Goal: Transaction & Acquisition: Purchase product/service

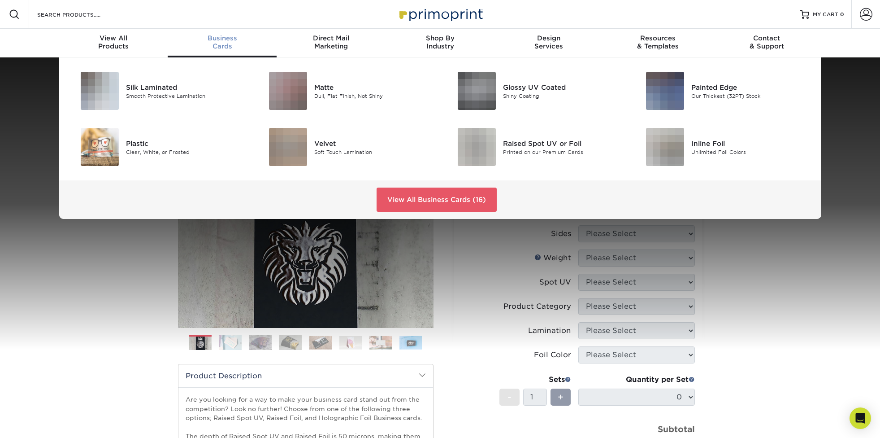
click at [214, 38] on span "Business" at bounding box center [222, 38] width 109 height 8
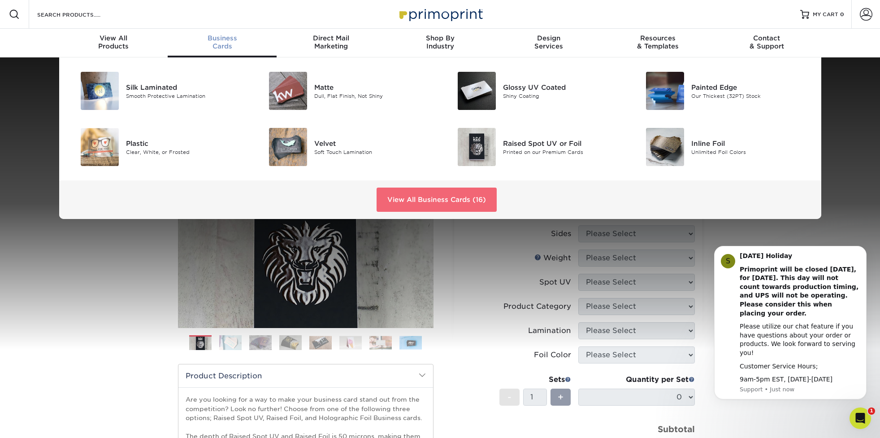
click at [399, 196] on link "View All Business Cards (16)" at bounding box center [437, 199] width 120 height 24
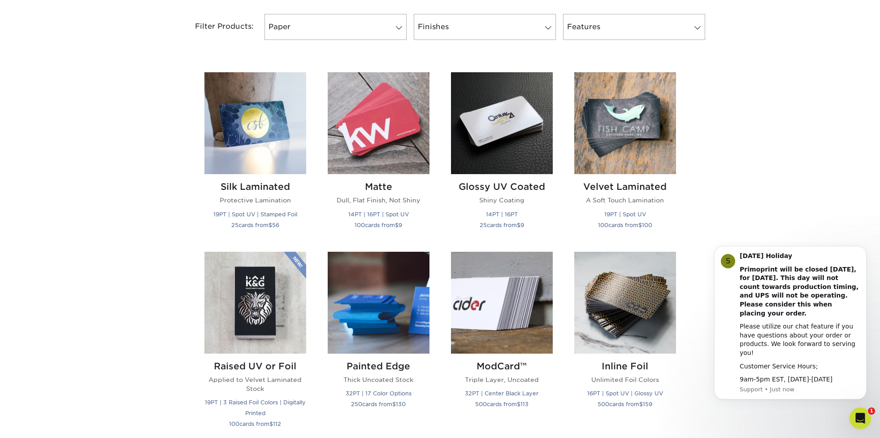
scroll to position [379, 0]
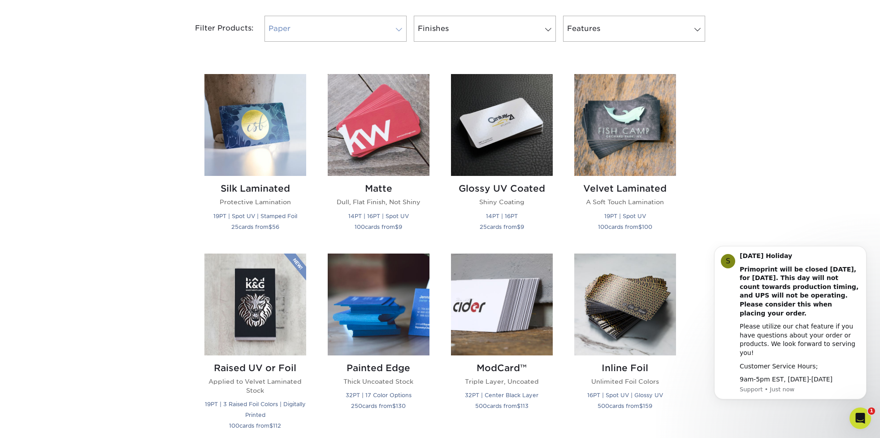
click at [346, 28] on link "Paper" at bounding box center [336, 29] width 142 height 26
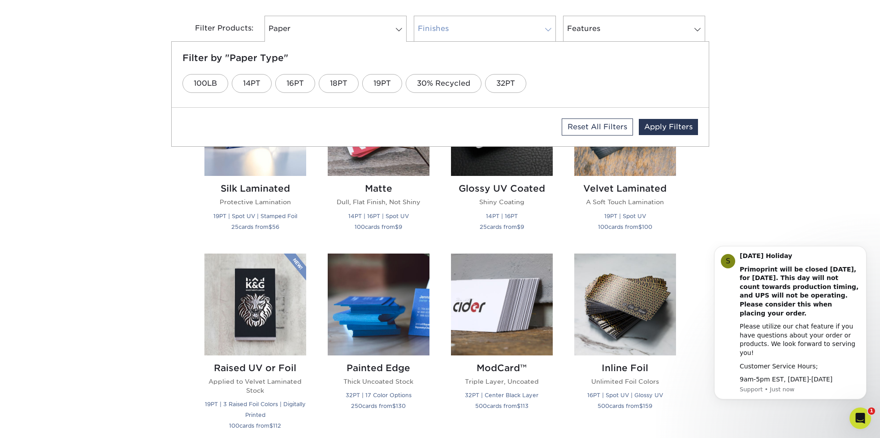
click at [468, 26] on link "Finishes" at bounding box center [485, 29] width 142 height 26
click at [622, 26] on link "Features" at bounding box center [634, 29] width 142 height 26
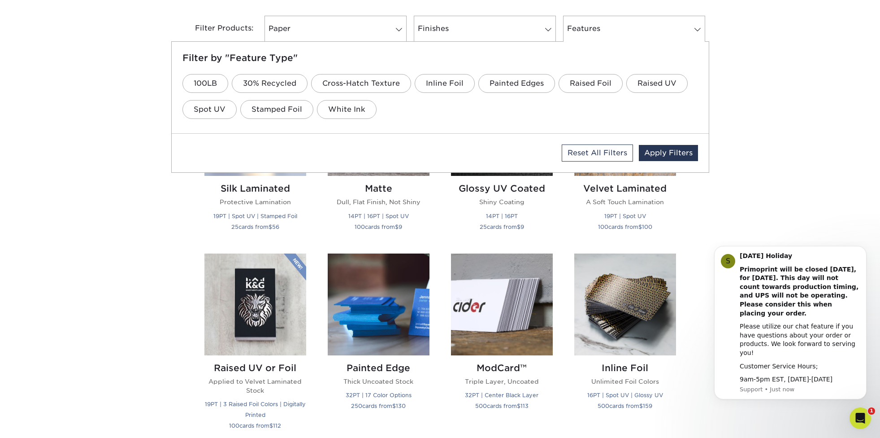
click at [792, 90] on div "Get started below by choosing your paper, finish, and features: Filtered Matche…" at bounding box center [440, 444] width 880 height 981
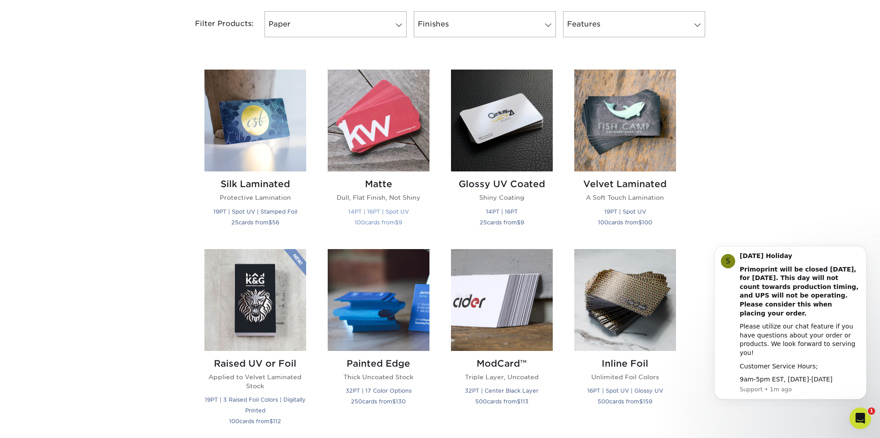
scroll to position [375, 0]
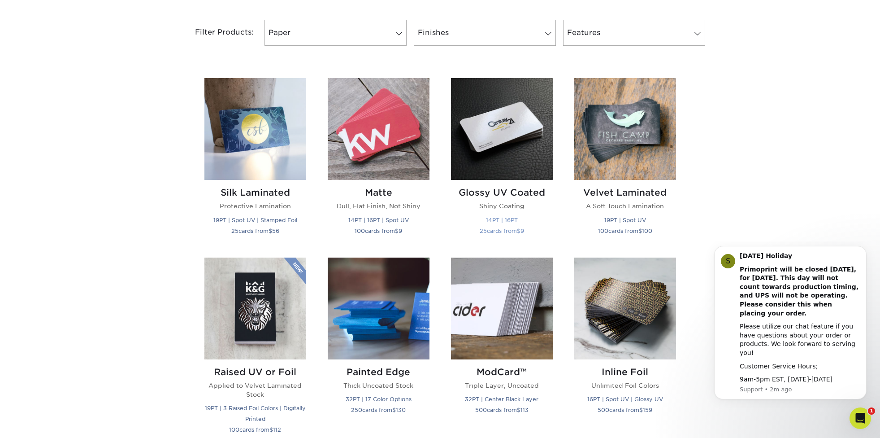
click at [486, 164] on img at bounding box center [502, 129] width 102 height 102
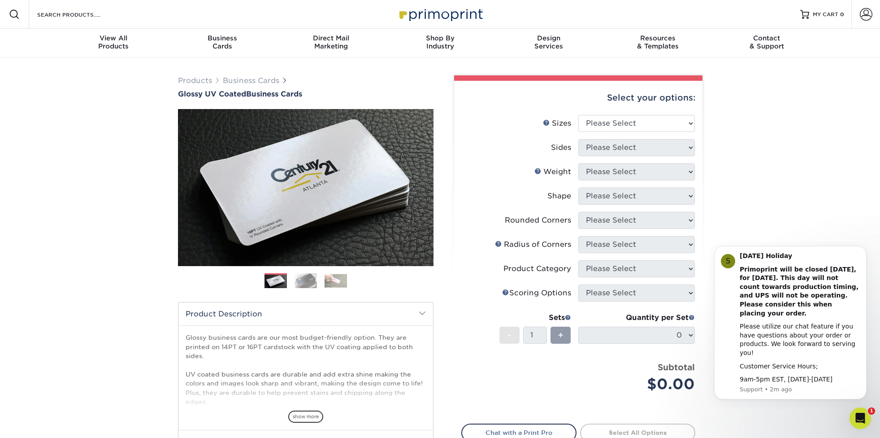
click at [307, 283] on img at bounding box center [306, 281] width 22 height 16
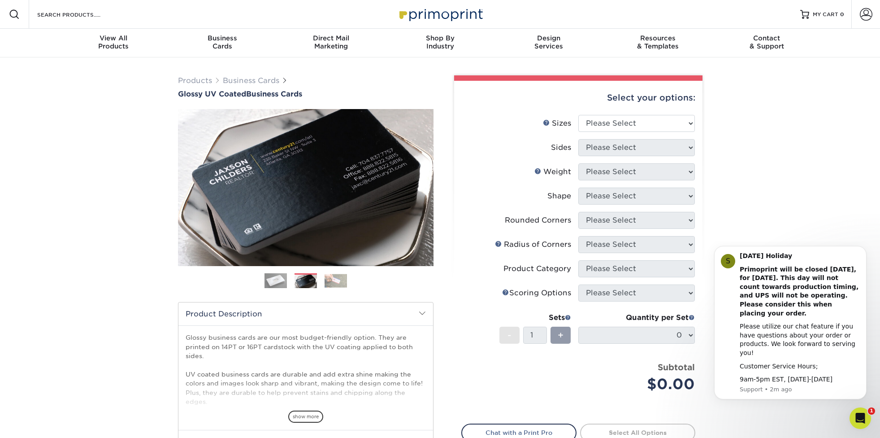
click at [335, 278] on img at bounding box center [336, 281] width 22 height 14
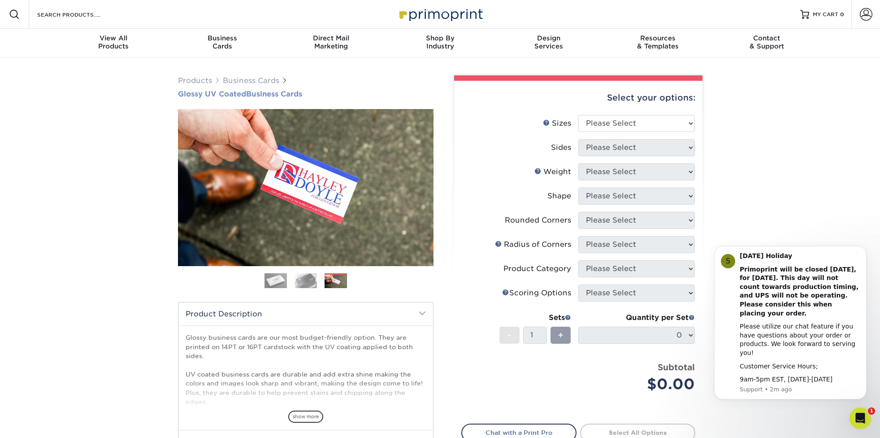
click at [259, 93] on h1 "Glossy UV Coated Business Cards" at bounding box center [306, 94] width 256 height 9
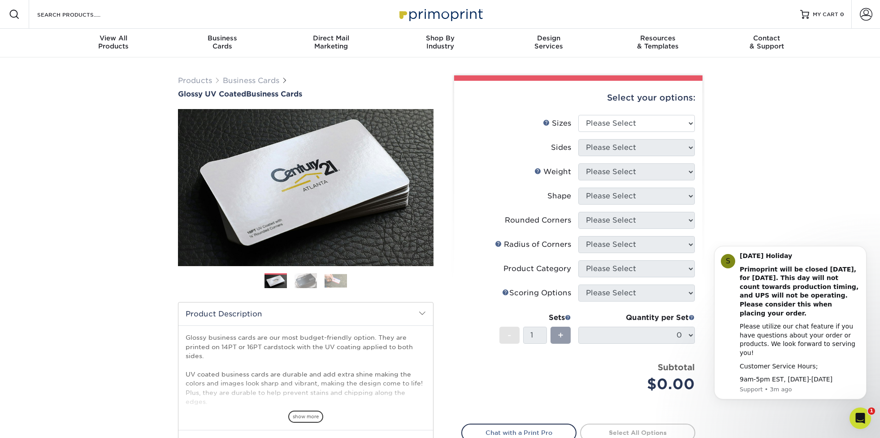
copy link "Glossy UV Coated Business Cards"
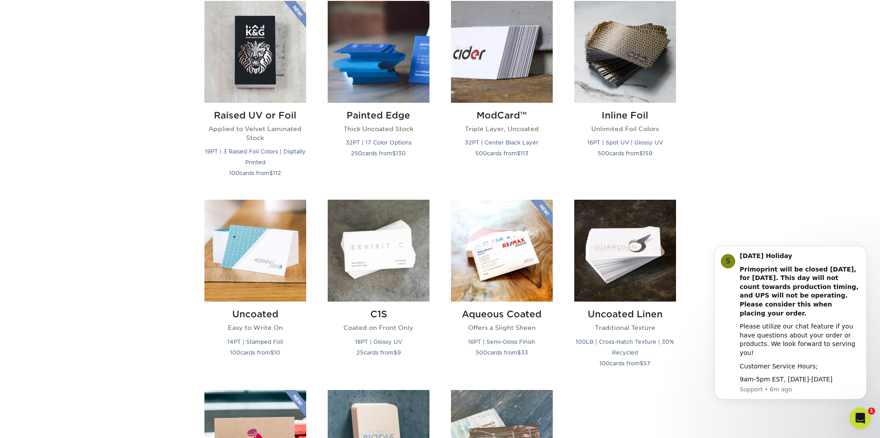
scroll to position [631, 0]
